Goal: Transaction & Acquisition: Subscribe to service/newsletter

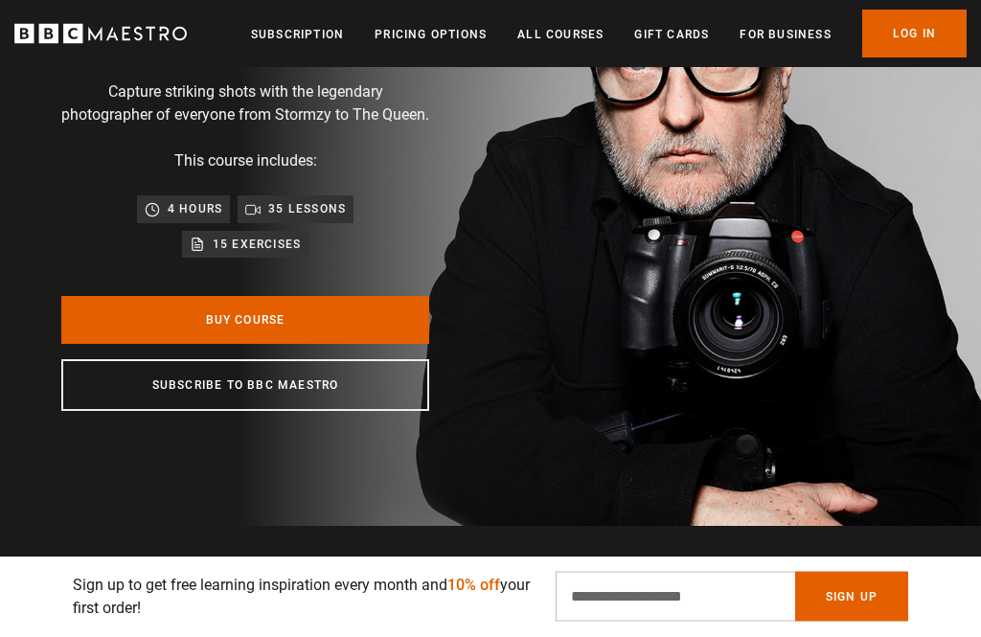
scroll to position [214, 0]
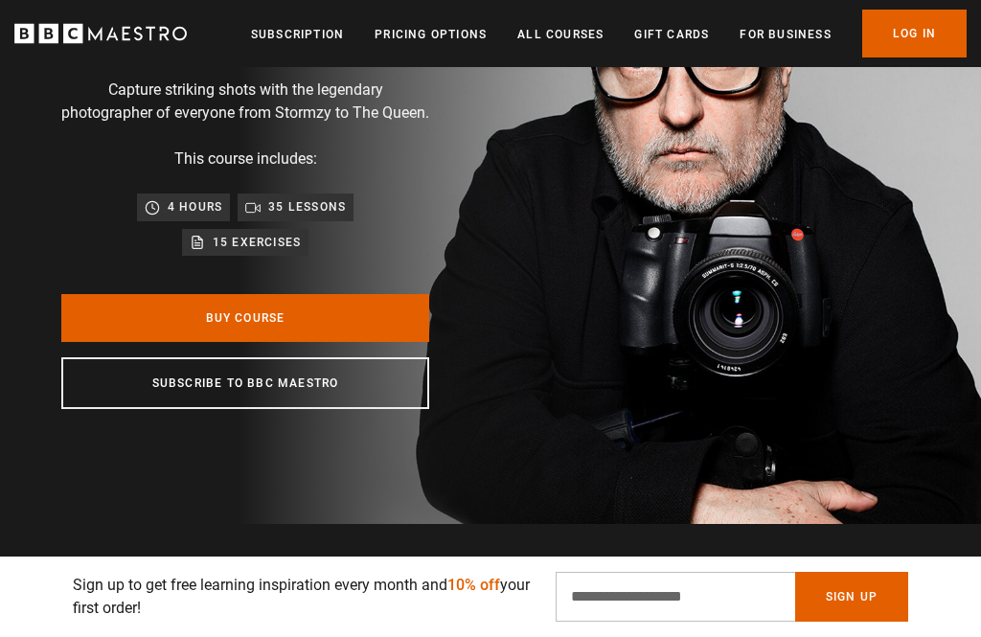
click at [387, 342] on link "Buy Course" at bounding box center [245, 318] width 368 height 48
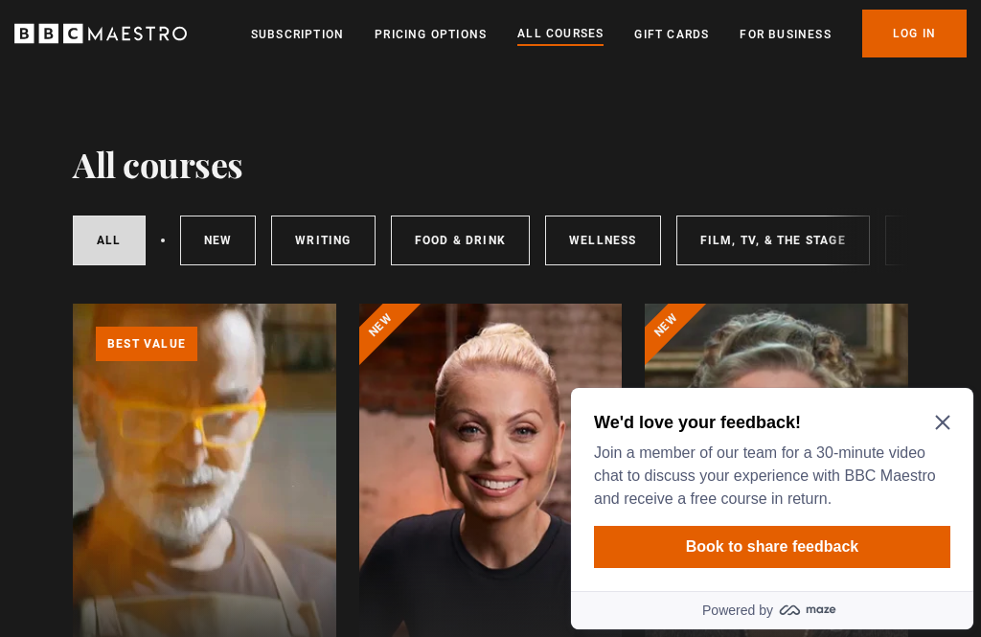
click at [942, 425] on icon "Close Maze Prompt" at bounding box center [942, 423] width 14 height 14
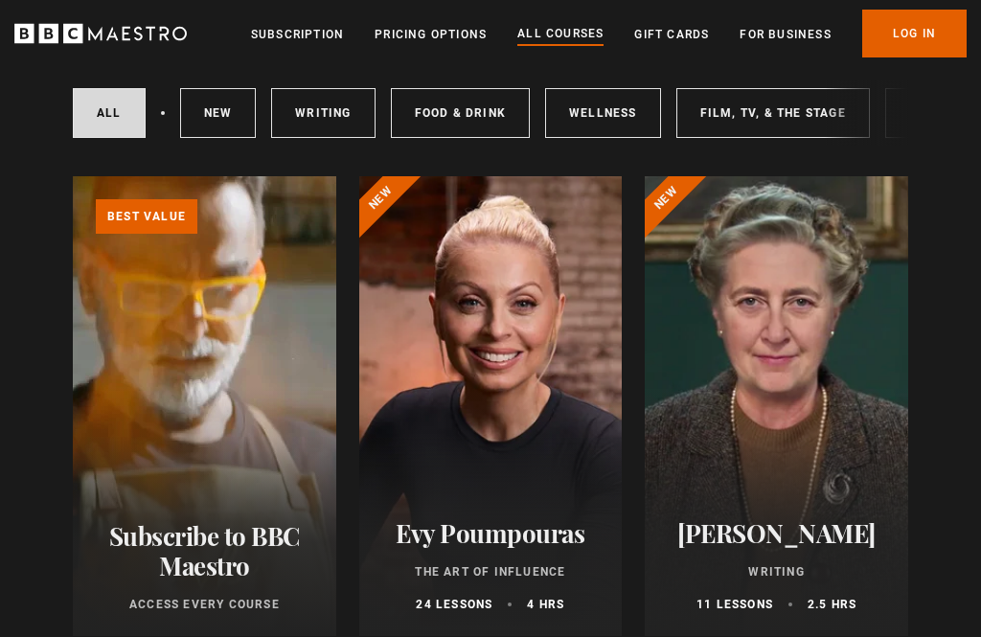
scroll to position [150, 0]
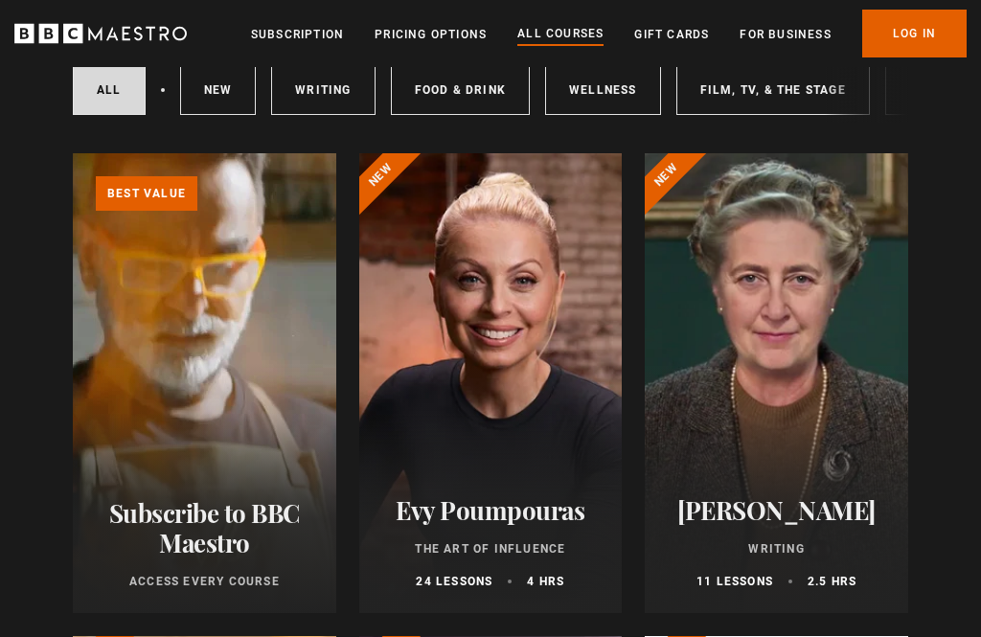
click at [73, 153] on link "Learn more about BBC Maestro" at bounding box center [73, 153] width 0 height 0
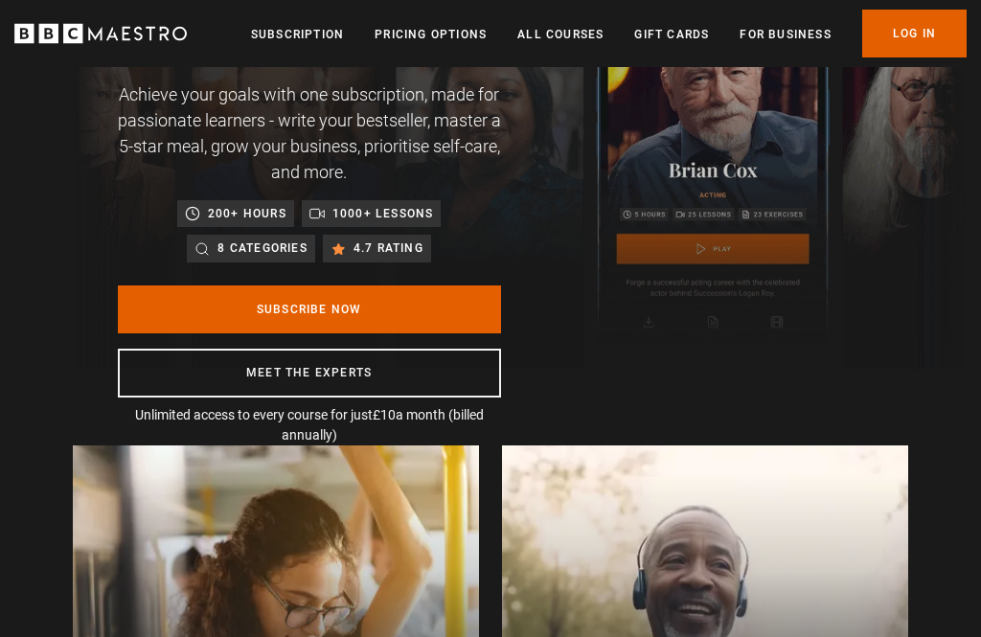
scroll to position [180, 0]
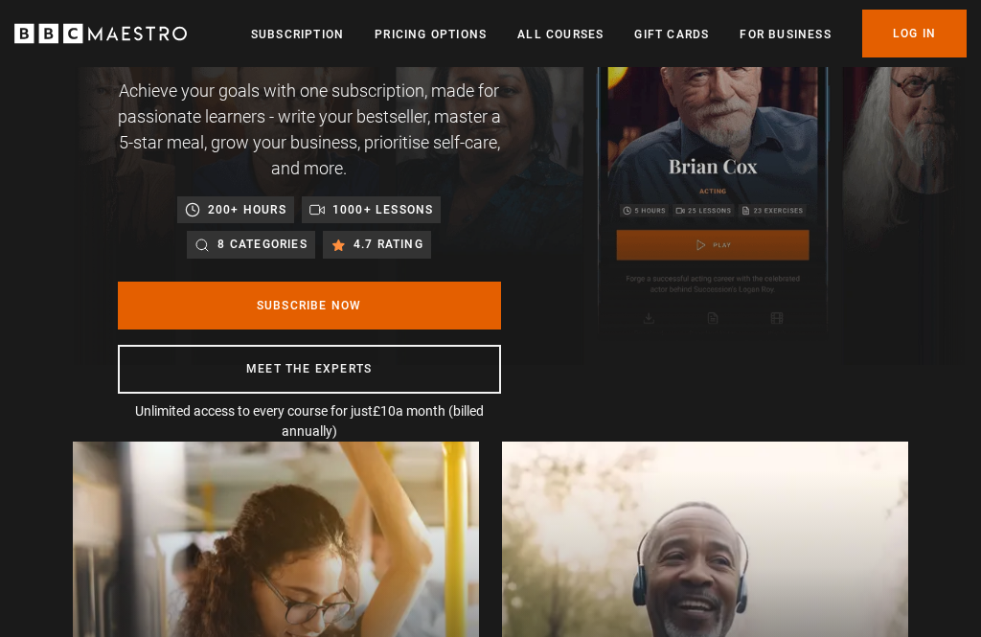
click at [462, 314] on link "Subscribe Now" at bounding box center [309, 306] width 383 height 48
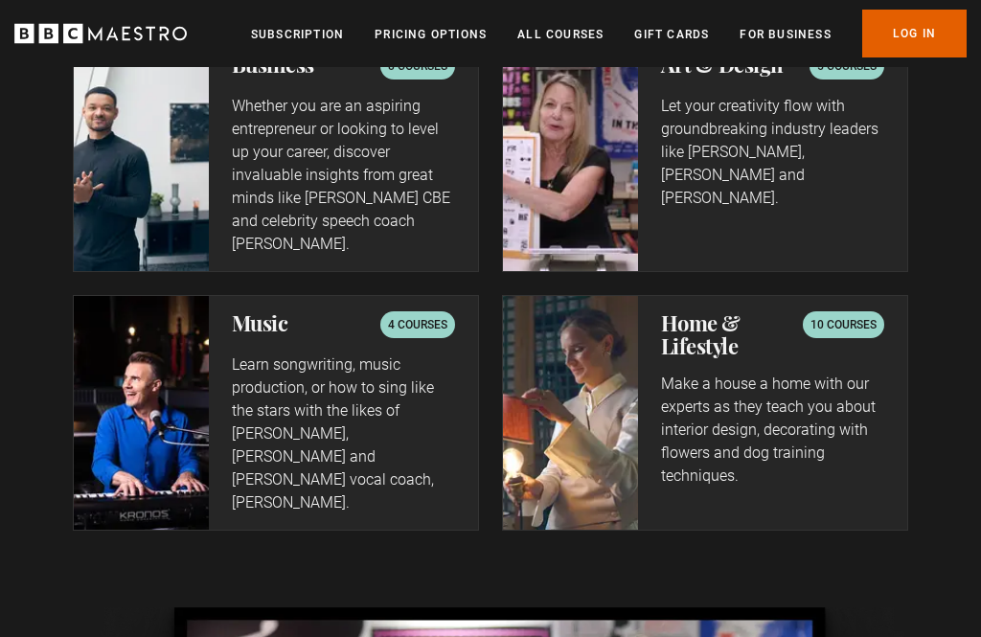
scroll to position [4300, 0]
click at [849, 316] on p "10 courses" at bounding box center [844, 325] width 66 height 19
click at [868, 316] on p "10 courses" at bounding box center [844, 325] width 66 height 19
click at [746, 312] on h2 "Home & Lifestyle" at bounding box center [732, 335] width 142 height 46
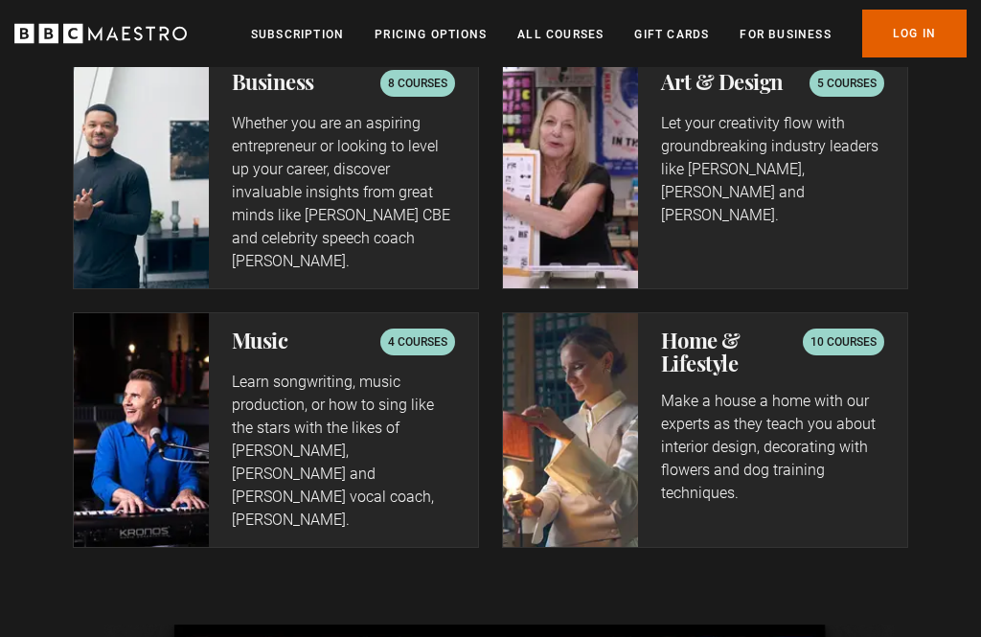
scroll to position [4253, 0]
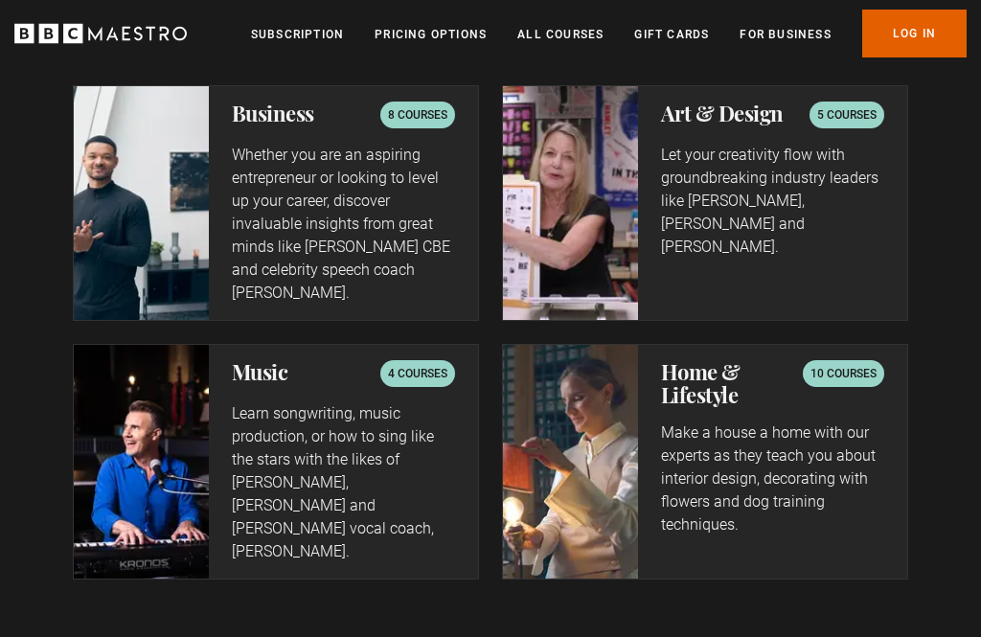
click at [848, 360] on div "10 courses" at bounding box center [843, 373] width 81 height 27
click at [846, 360] on div "10 courses" at bounding box center [843, 373] width 81 height 27
click at [848, 360] on div "Home & Lifestyle 10 courses" at bounding box center [772, 383] width 223 height 46
click at [845, 360] on div "Home & Lifestyle 10 courses" at bounding box center [772, 383] width 223 height 46
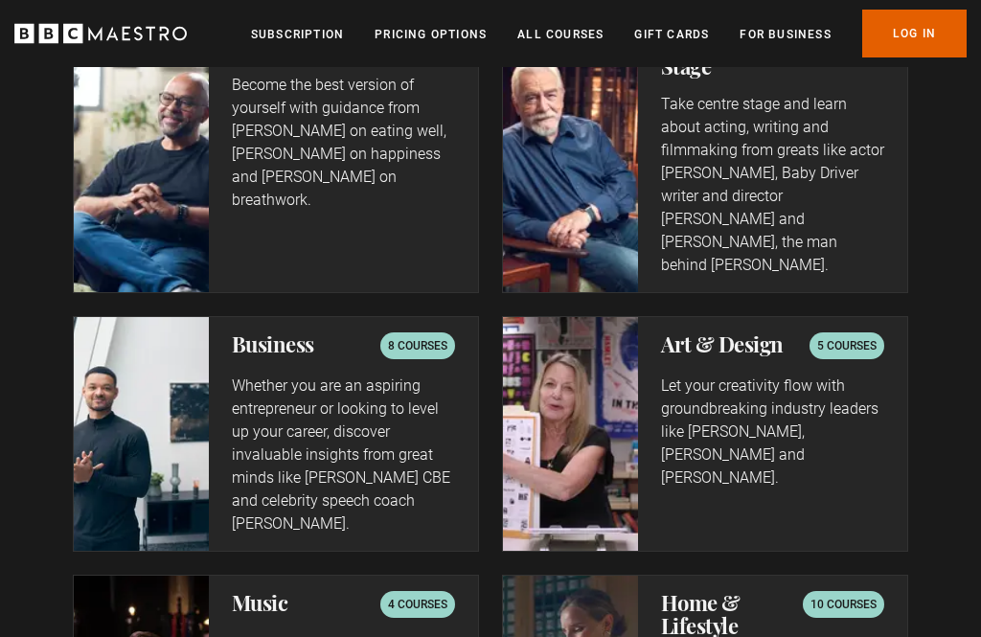
click at [850, 336] on p "5 courses" at bounding box center [847, 345] width 59 height 19
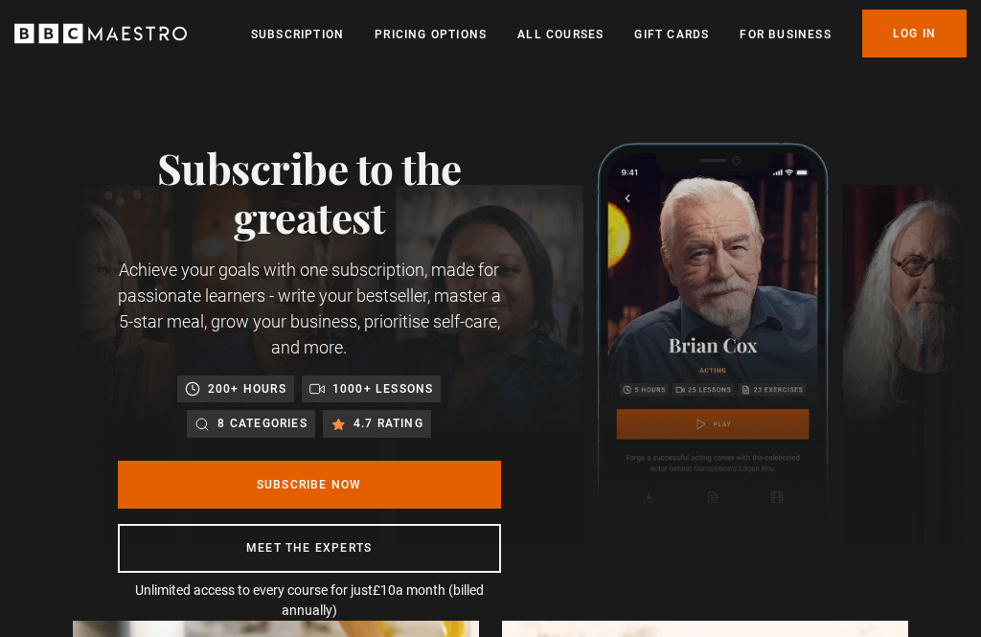
scroll to position [0, 0]
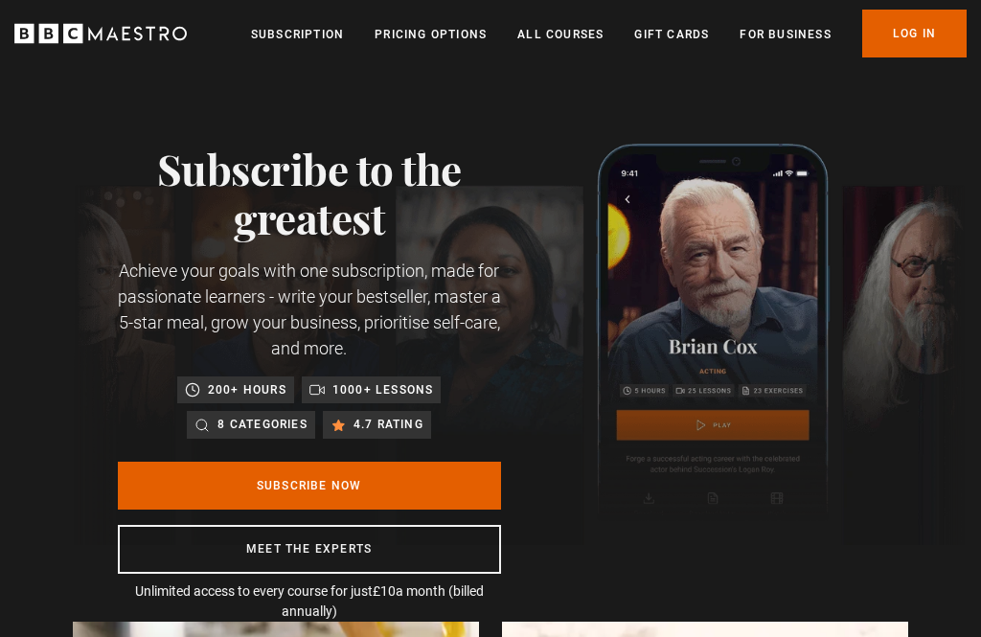
click at [572, 56] on ul "Subscription Pricing Options All Courses Gift Cards For business Already have a…" at bounding box center [609, 34] width 716 height 48
click at [567, 35] on link "All Courses" at bounding box center [561, 34] width 86 height 19
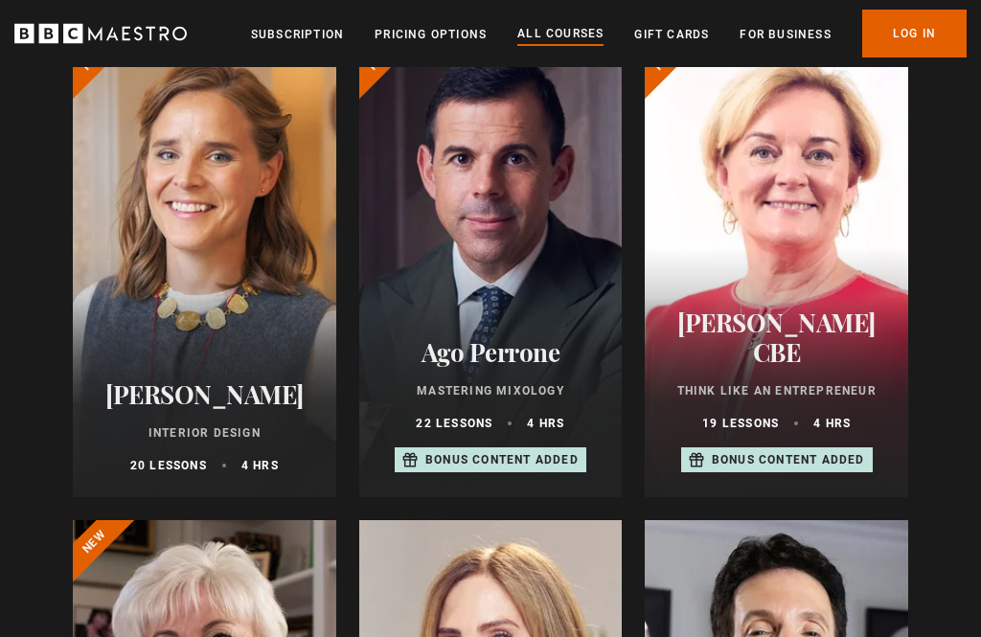
scroll to position [749, 0]
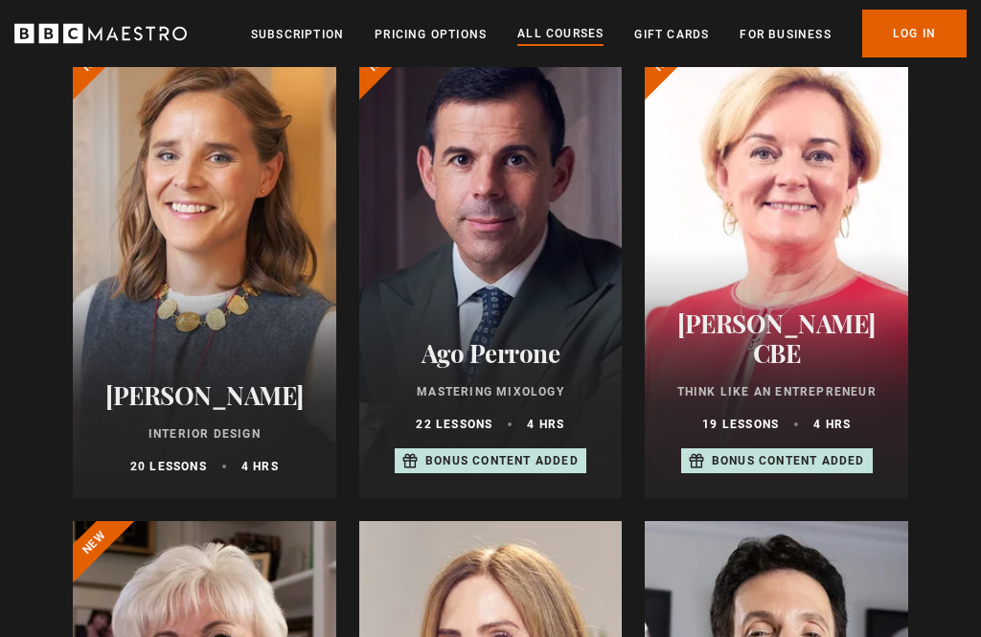
click at [528, 349] on h2 "Ago Perrone" at bounding box center [491, 353] width 218 height 30
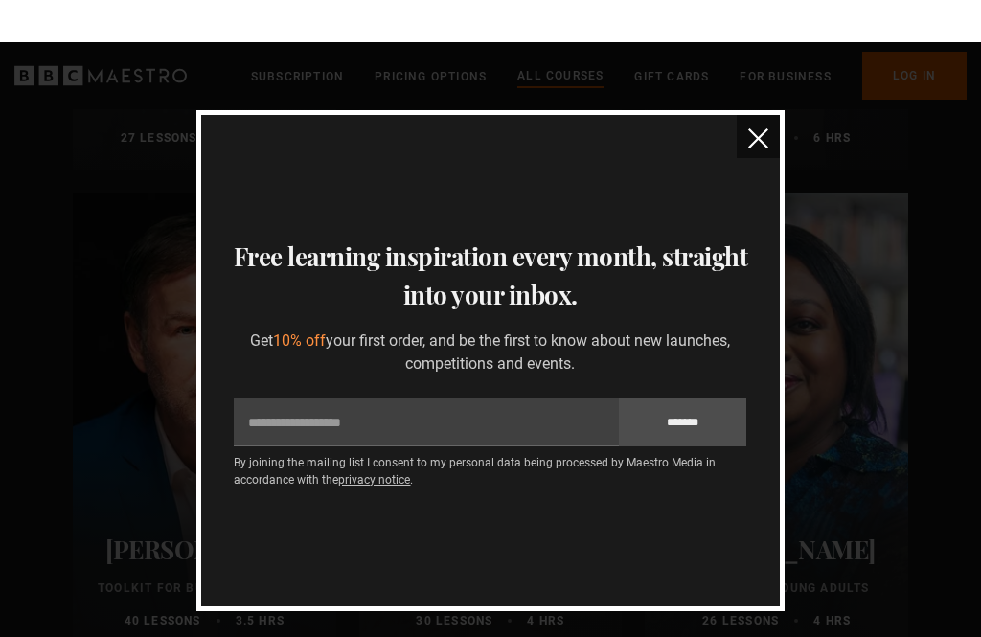
scroll to position [5907, 0]
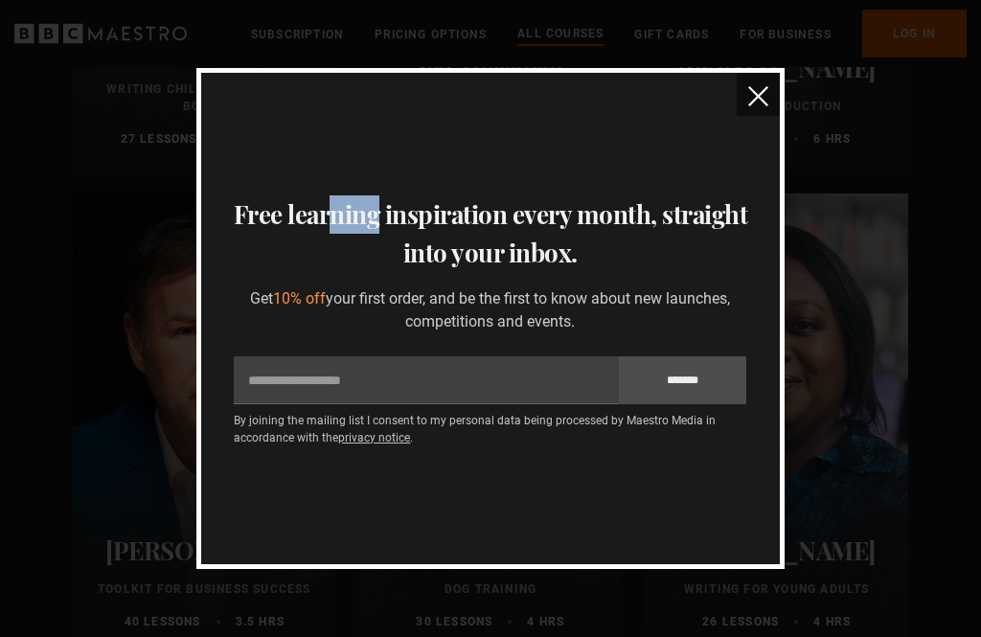
click at [759, 106] on img "close" at bounding box center [759, 96] width 20 height 20
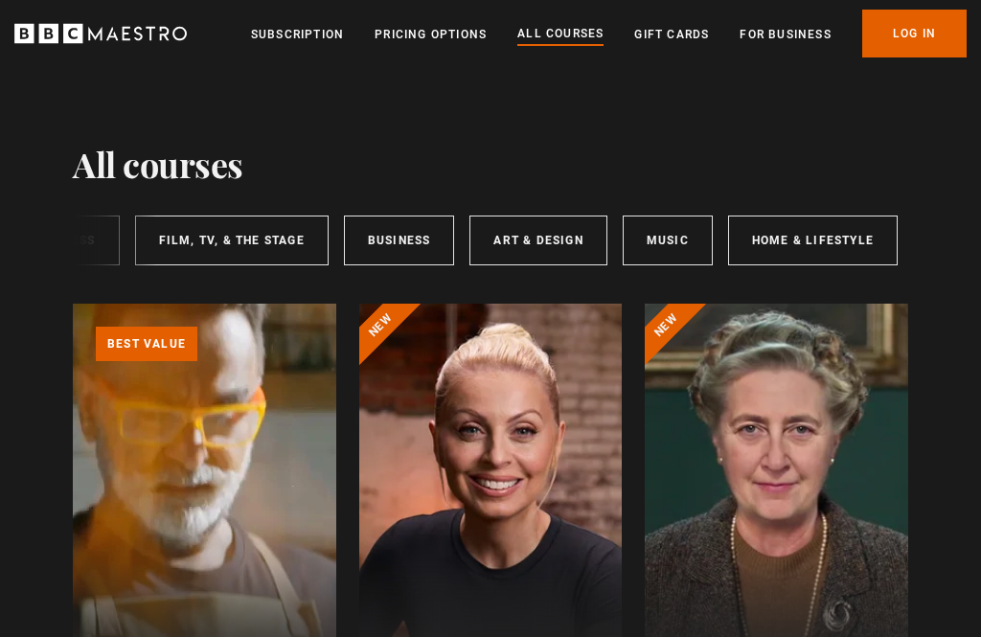
scroll to position [0, 540]
click at [561, 253] on link "Art & Design" at bounding box center [540, 241] width 137 height 50
